Goal: Task Accomplishment & Management: Manage account settings

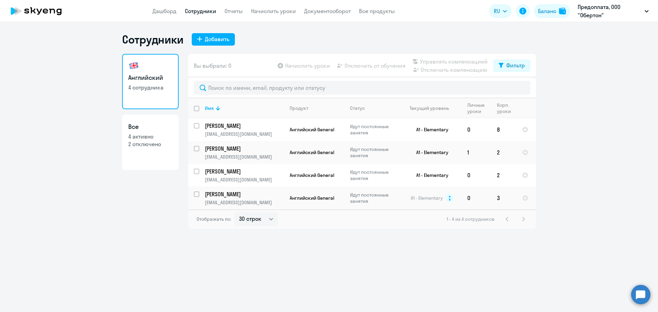
select select "30"
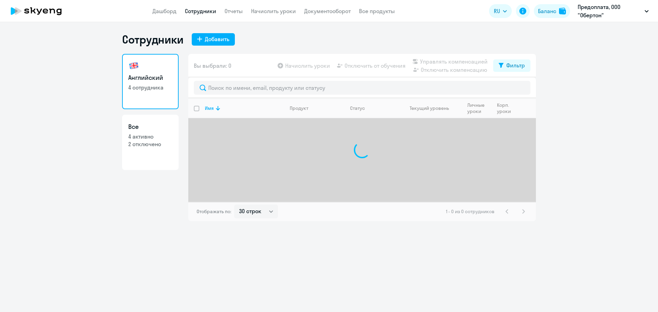
select select "30"
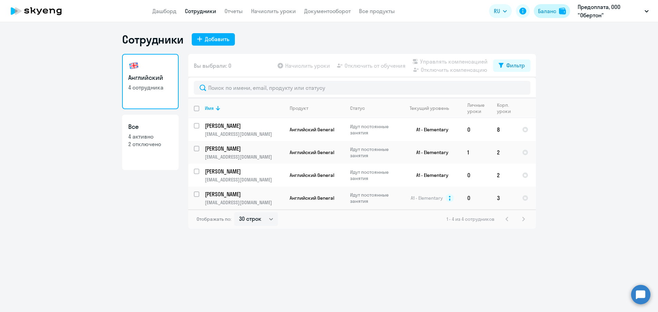
click at [552, 13] on div "Баланс" at bounding box center [547, 11] width 18 height 8
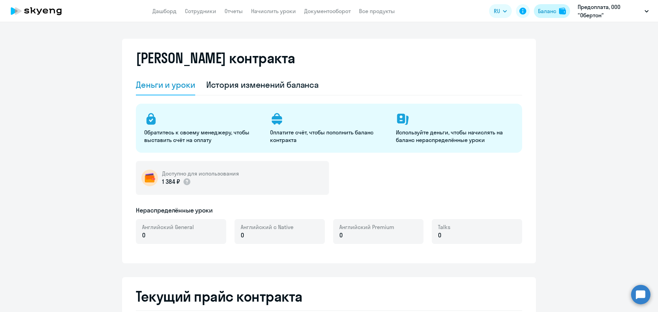
select select "english_adult_not_native_speaker"
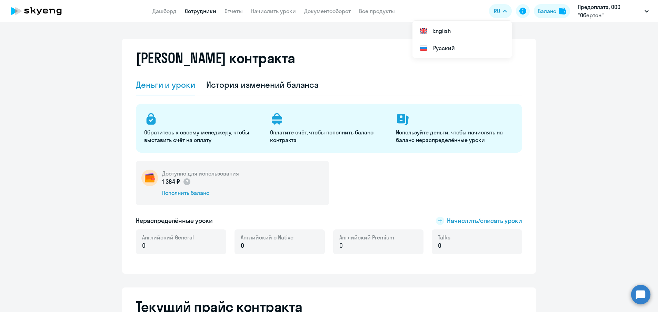
click at [197, 13] on link "Сотрудники" at bounding box center [200, 11] width 31 height 7
select select "30"
